Goal: Book appointment/travel/reservation

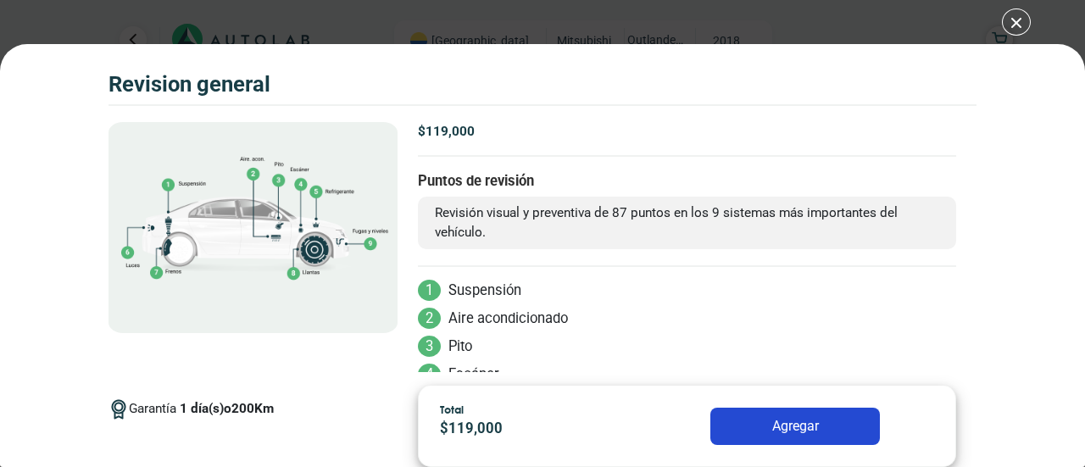
click at [1008, 23] on div "Volkswagen Crossfox 2018 REVISION GENERAL $ 119,000 1 200" at bounding box center [542, 233] width 1085 height 467
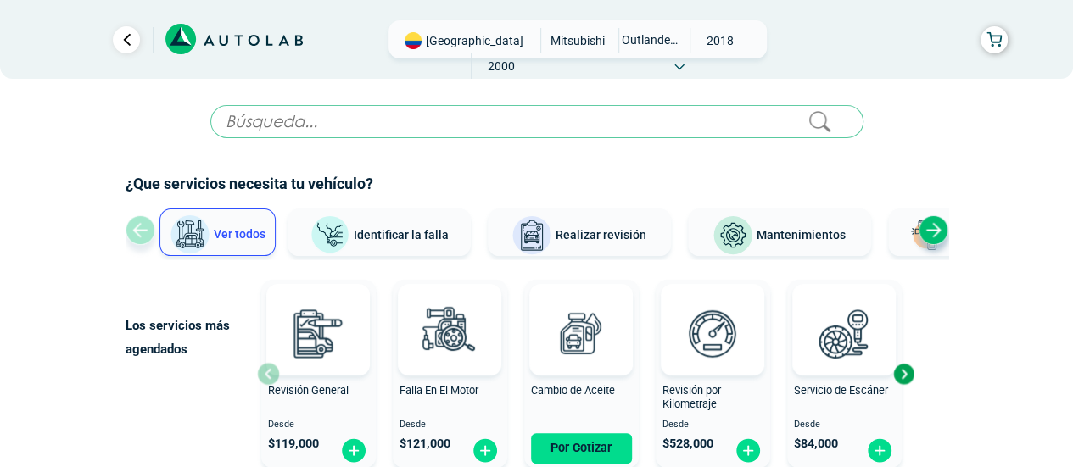
click at [548, 47] on span "MITSUBISHI" at bounding box center [578, 40] width 60 height 25
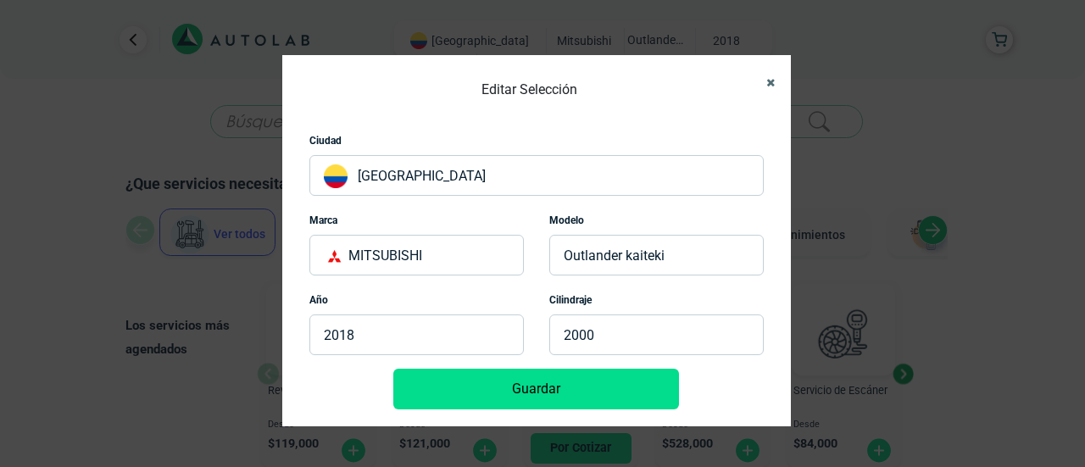
click at [772, 83] on icon "Close" at bounding box center [770, 82] width 8 height 11
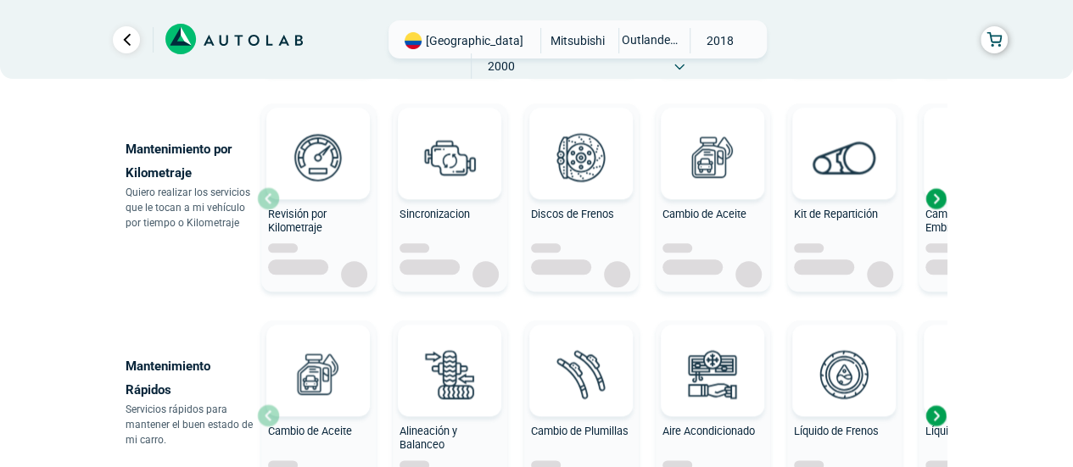
scroll to position [763, 0]
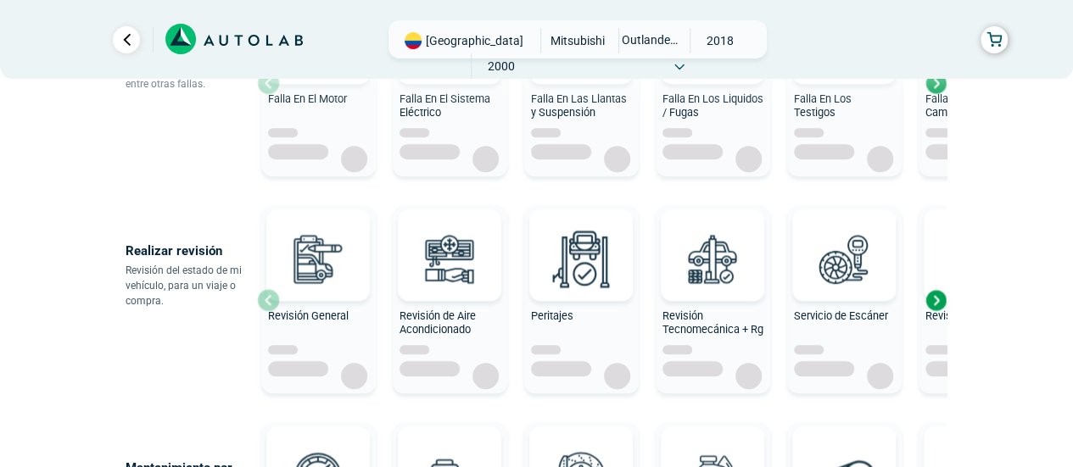
click at [460, 47] on span "[GEOGRAPHIC_DATA]" at bounding box center [475, 40] width 98 height 17
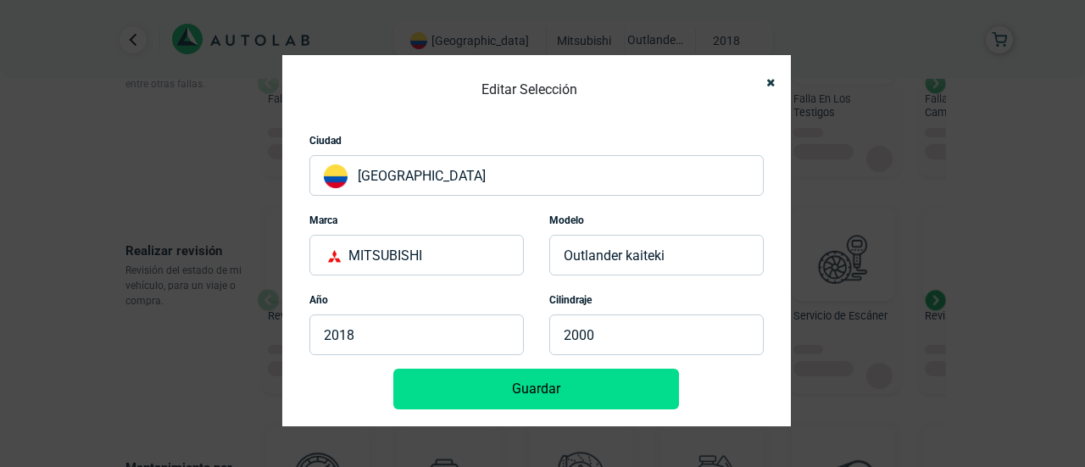
click at [560, 176] on p "[GEOGRAPHIC_DATA]" at bounding box center [536, 175] width 454 height 41
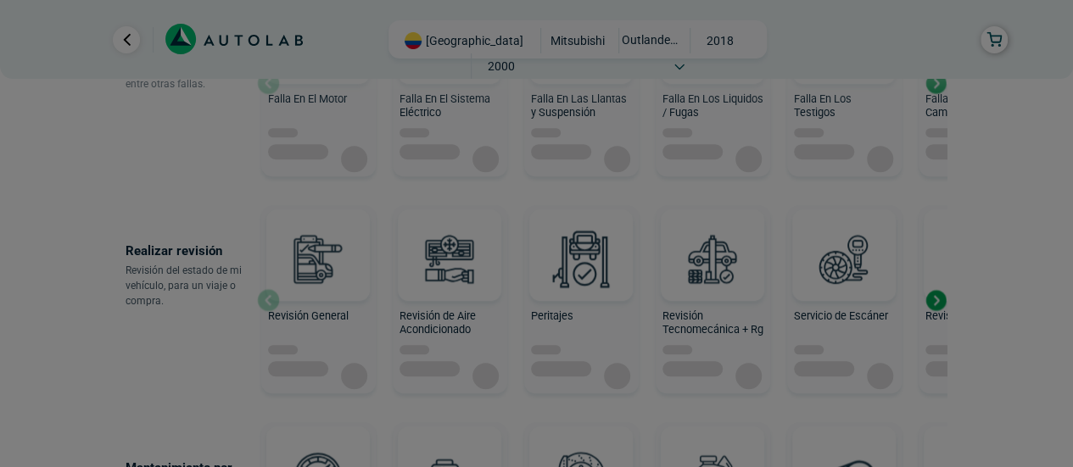
click at [795, 40] on div at bounding box center [536, 233] width 1073 height 467
click at [795, 9] on div at bounding box center [536, 233] width 1073 height 467
